Goal: Find specific page/section

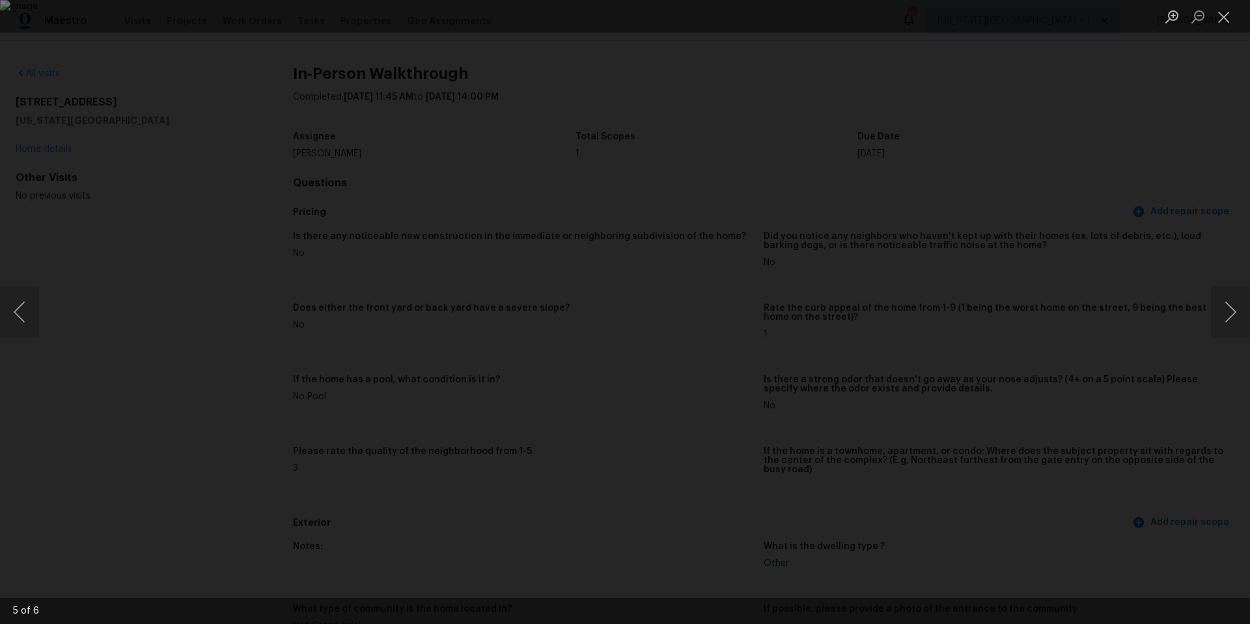
scroll to position [3168, 0]
click at [117, 146] on div "Lightbox" at bounding box center [625, 312] width 1250 height 624
